Goal: Task Accomplishment & Management: Manage account settings

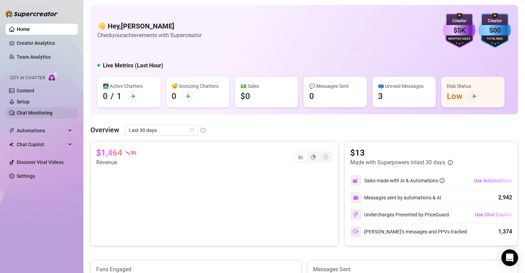
scroll to position [2, 0]
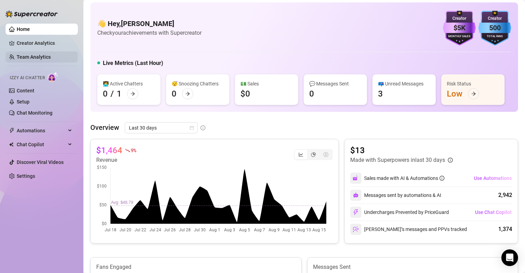
click at [29, 57] on link "Team Analytics" at bounding box center [34, 57] width 34 height 6
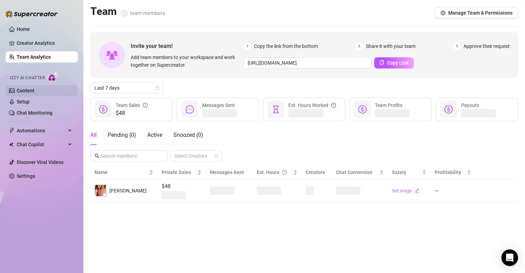
click at [31, 90] on link "Content" at bounding box center [26, 91] width 18 height 6
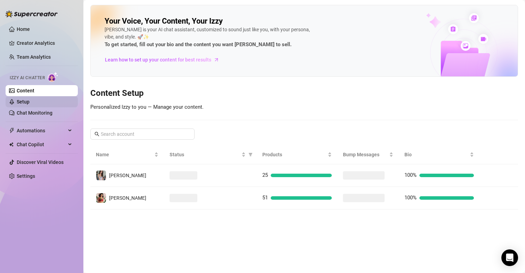
click at [30, 99] on link "Setup" at bounding box center [23, 102] width 13 height 6
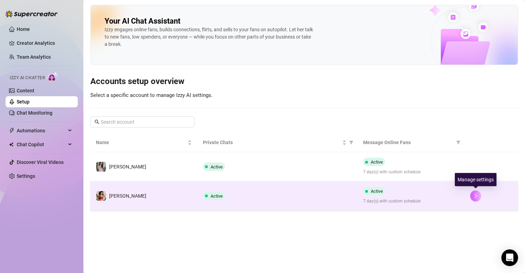
click at [476, 195] on icon "right" at bounding box center [475, 196] width 2 height 4
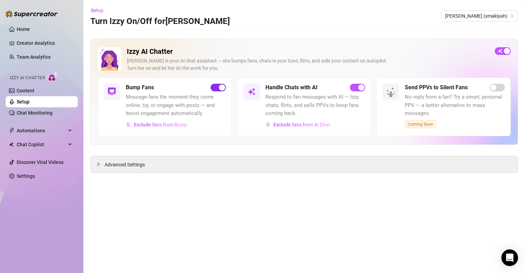
click at [217, 88] on span "button" at bounding box center [218, 88] width 15 height 8
